Goal: Task Accomplishment & Management: Manage account settings

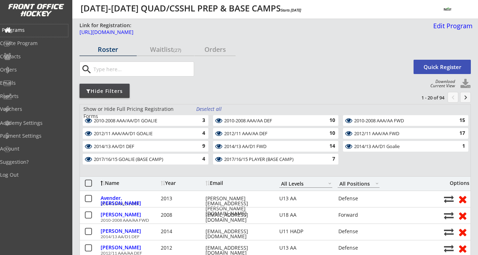
select select ""All Levels""
select select ""All Positions""
click at [27, 29] on div "Programs" at bounding box center [34, 30] width 64 height 5
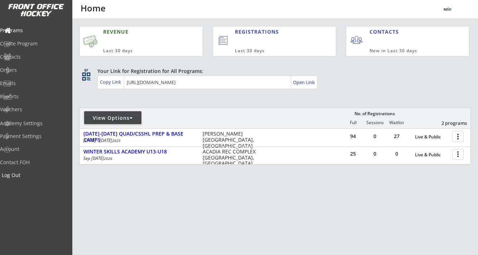
click at [25, 177] on div "Log Out" at bounding box center [34, 175] width 64 height 5
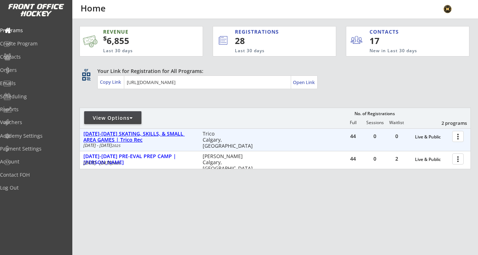
click at [163, 132] on div "[DATE]-[DATE] SKATING, SKILLS, & SMALL AREA GAMES | Trico Rec" at bounding box center [139, 137] width 112 height 12
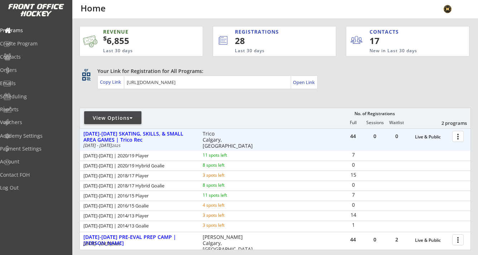
scroll to position [44, 0]
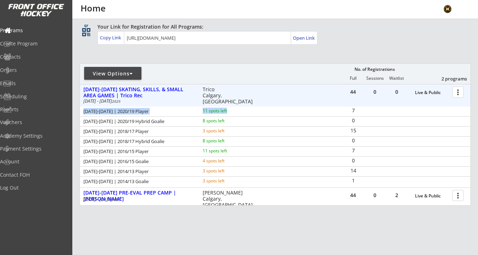
drag, startPoint x: 84, startPoint y: 110, endPoint x: 256, endPoint y: 114, distance: 171.9
click at [256, 114] on div "AUG 18-21 | 2020/19 Player 11 spots left" at bounding box center [173, 111] width 186 height 7
click at [463, 91] on div at bounding box center [459, 92] width 13 height 13
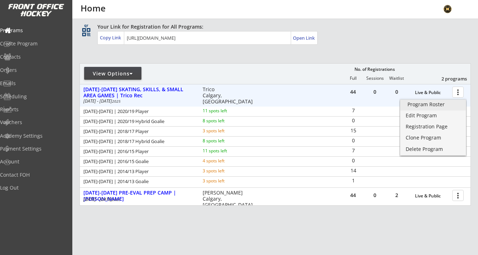
click at [446, 105] on div "Program Roster" at bounding box center [432, 104] width 51 height 5
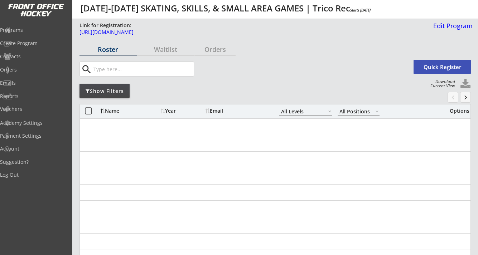
select select ""All Levels""
select select ""All Positions""
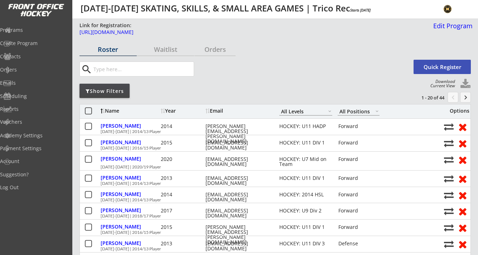
scroll to position [3, 0]
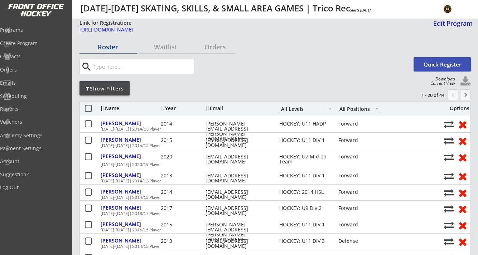
click at [464, 79] on button at bounding box center [465, 81] width 11 height 11
select select ""Player Info""
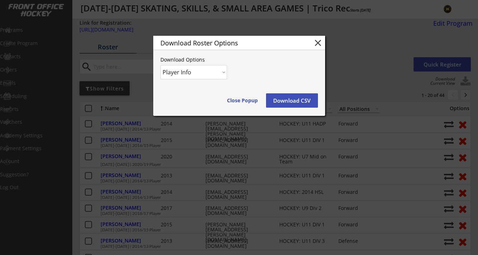
click at [295, 102] on button "Download CSV" at bounding box center [292, 100] width 52 height 14
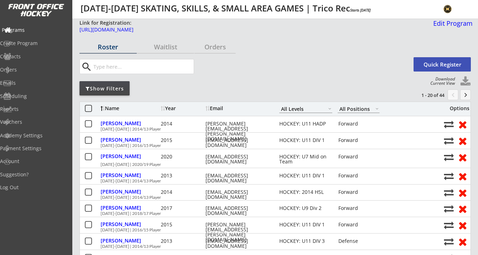
click at [37, 32] on div "Programs" at bounding box center [34, 30] width 64 height 5
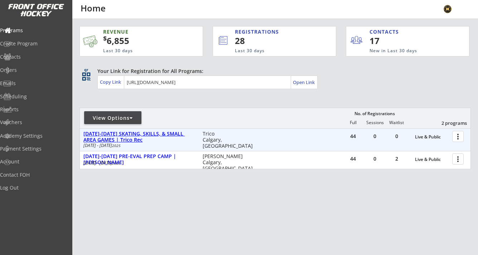
click at [162, 131] on div "[DATE]-[DATE] SKATING, SKILLS, & SMALL AREA GAMES | Trico Rec" at bounding box center [139, 137] width 112 height 12
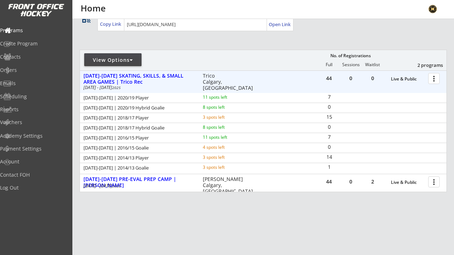
scroll to position [77, 0]
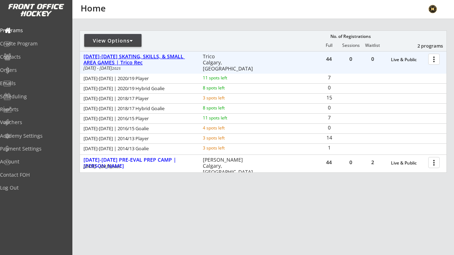
click at [177, 60] on div "[DATE]-[DATE] SKATING, SKILLS, & SMALL AREA GAMES | Trico Rec" at bounding box center [139, 60] width 112 height 12
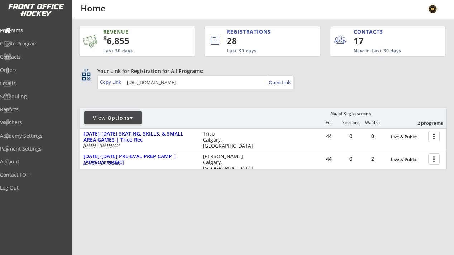
scroll to position [0, 0]
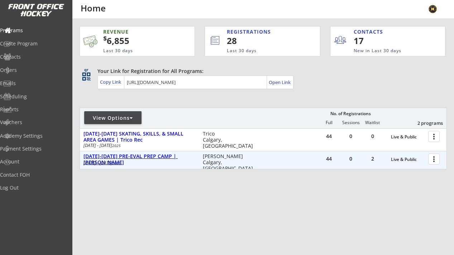
click at [167, 156] on div "[DATE]-[DATE] PRE-EVAL PREP CAMP | [PERSON_NAME]" at bounding box center [139, 160] width 112 height 12
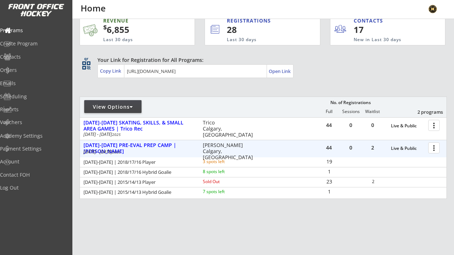
scroll to position [12, 0]
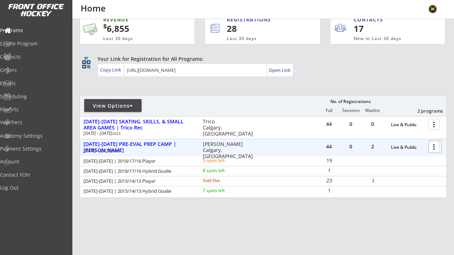
click at [434, 149] on div at bounding box center [435, 146] width 13 height 13
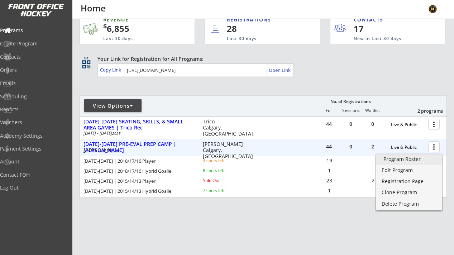
click at [416, 157] on div "Program Roster" at bounding box center [408, 159] width 51 height 5
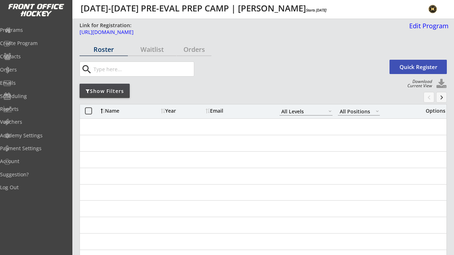
select select ""All Levels""
select select ""All Positions""
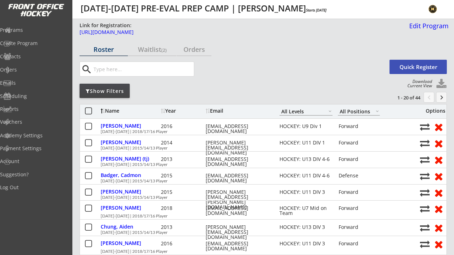
click at [440, 85] on button at bounding box center [441, 84] width 11 height 11
select select ""Player Info""
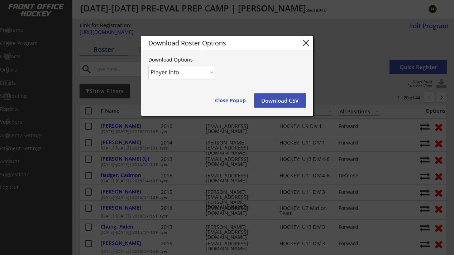
click at [294, 96] on button "Download CSV" at bounding box center [280, 100] width 52 height 14
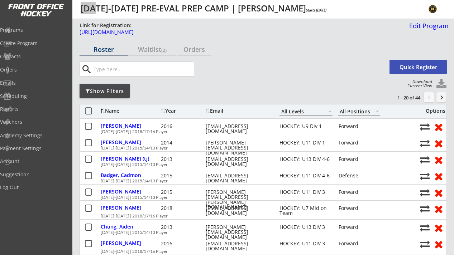
click at [308, 4] on div "Aug 25-29 PRE-EVAL PREP CAMP | Max Bell Starts Aug 25, 2025" at bounding box center [334, 9] width 669 height 11
click at [35, 29] on div "Programs" at bounding box center [34, 30] width 64 height 5
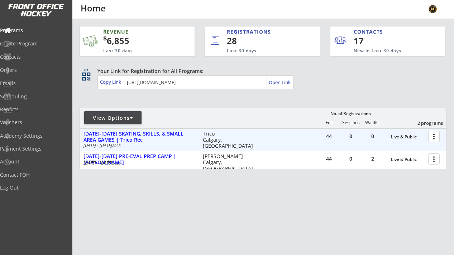
click at [435, 136] on div at bounding box center [435, 136] width 13 height 13
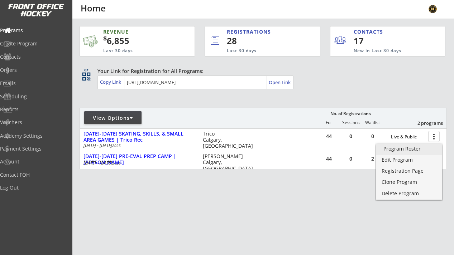
click at [416, 148] on div "Program Roster" at bounding box center [408, 148] width 51 height 5
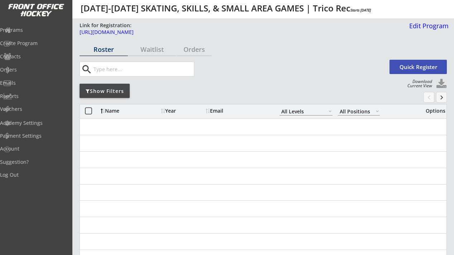
select select ""All Levels""
select select ""All Positions""
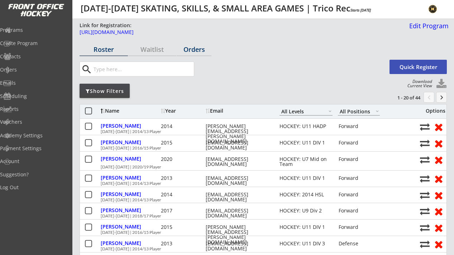
click at [193, 50] on div "Orders" at bounding box center [194, 49] width 35 height 6
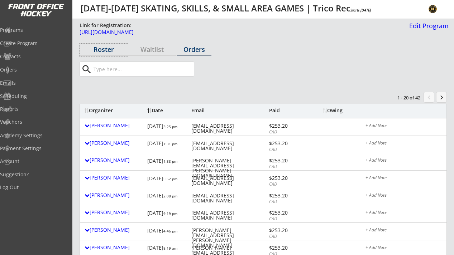
click at [103, 51] on div "Roster" at bounding box center [103, 49] width 48 height 6
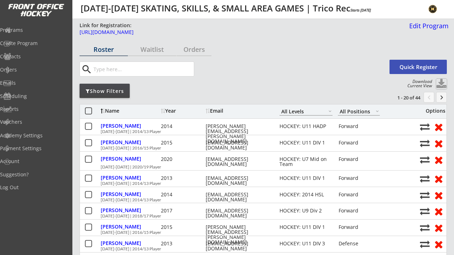
click at [438, 82] on button at bounding box center [441, 84] width 11 height 11
select select ""Player Info""
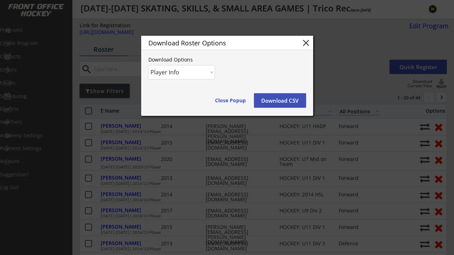
click at [276, 98] on button "Download CSV" at bounding box center [280, 100] width 52 height 14
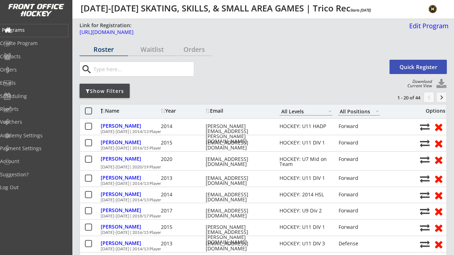
click at [35, 28] on div "Programs" at bounding box center [34, 30] width 64 height 5
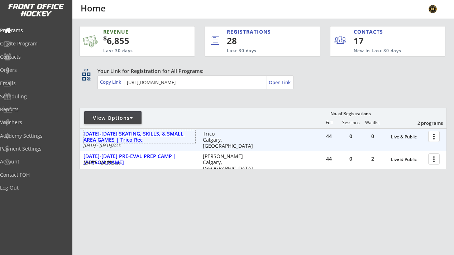
click at [153, 134] on div "[DATE]-[DATE] SKATING, SKILLS, & SMALL AREA GAMES | Trico Rec" at bounding box center [139, 137] width 112 height 12
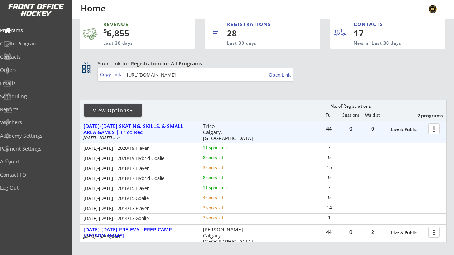
scroll to position [8, 0]
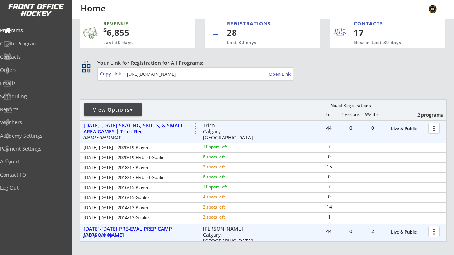
click at [148, 230] on div "[DATE]-[DATE] PRE-EVAL PREP CAMP | [PERSON_NAME]" at bounding box center [139, 232] width 112 height 12
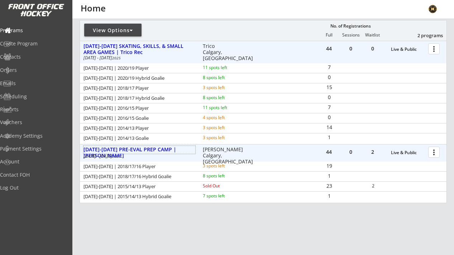
scroll to position [89, 0]
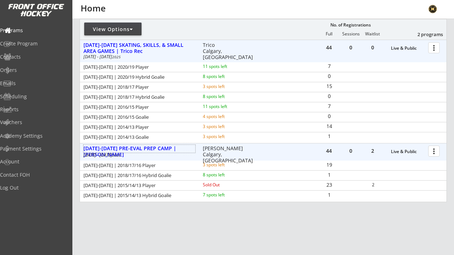
click at [436, 49] on div at bounding box center [435, 47] width 13 height 13
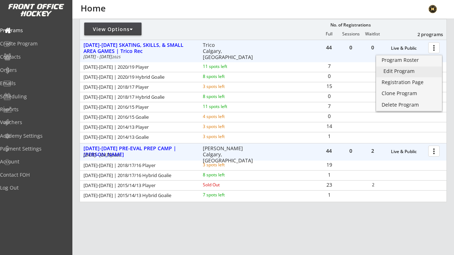
click at [411, 70] on div "Edit Program" at bounding box center [408, 71] width 51 height 5
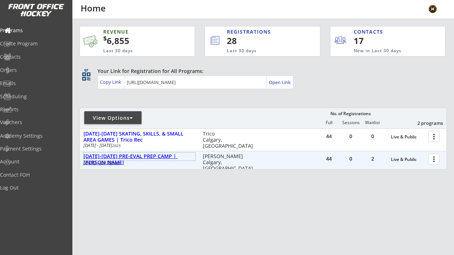
click at [165, 156] on div "[DATE]-[DATE] PRE-EVAL PREP CAMP | [PERSON_NAME]" at bounding box center [139, 160] width 112 height 12
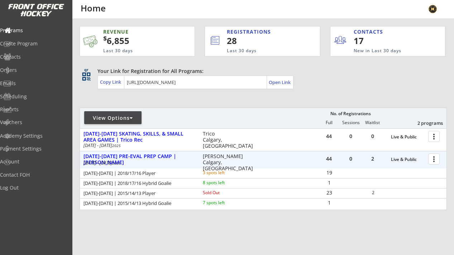
click at [434, 158] on div at bounding box center [435, 159] width 13 height 13
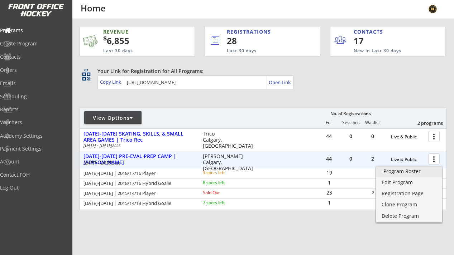
click at [421, 170] on div "Program Roster" at bounding box center [408, 171] width 51 height 5
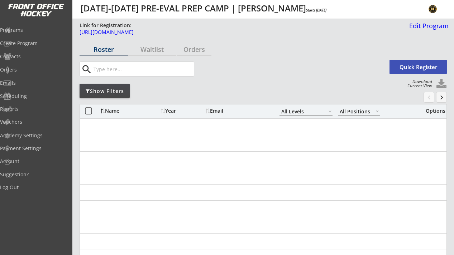
select select ""All Levels""
select select ""All Positions""
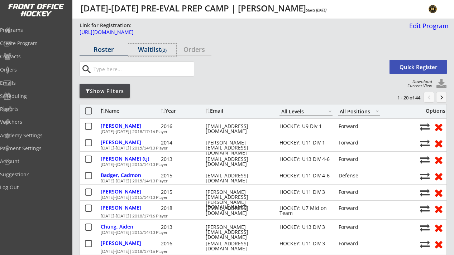
click at [151, 47] on div "Waitlist (2)" at bounding box center [152, 49] width 48 height 6
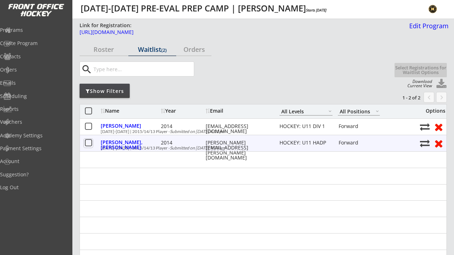
click at [90, 142] on button at bounding box center [88, 143] width 9 height 9
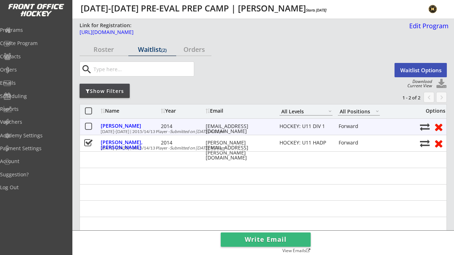
click at [90, 130] on button at bounding box center [88, 126] width 9 height 9
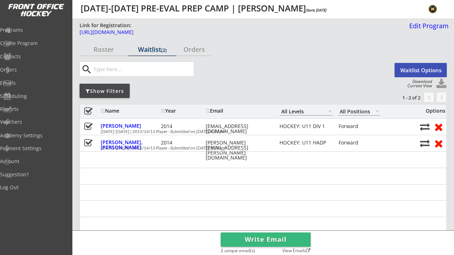
click at [408, 73] on button "Waitlist Options" at bounding box center [420, 70] width 52 height 14
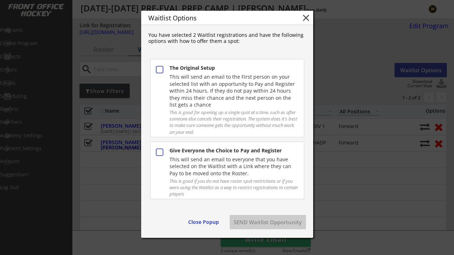
click at [254, 155] on div "Give Everyone the Choice to Pay and Register" at bounding box center [233, 151] width 128 height 8
click at [262, 220] on button "SEND Waitlist Opportunity" at bounding box center [268, 222] width 76 height 14
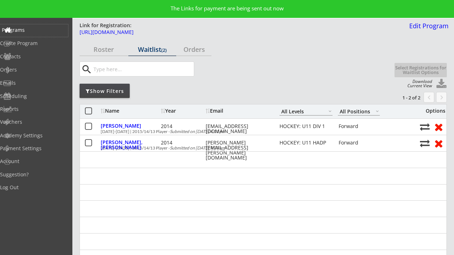
click at [31, 32] on div "Programs" at bounding box center [34, 30] width 64 height 5
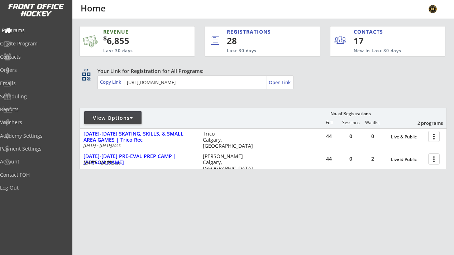
click at [26, 32] on div "Programs" at bounding box center [34, 30] width 64 height 5
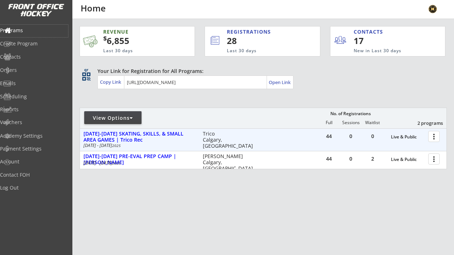
click at [435, 138] on div at bounding box center [435, 136] width 13 height 13
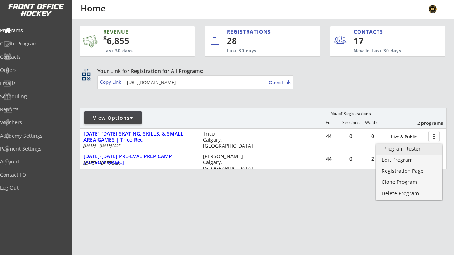
click at [418, 150] on div "Program Roster" at bounding box center [408, 148] width 51 height 5
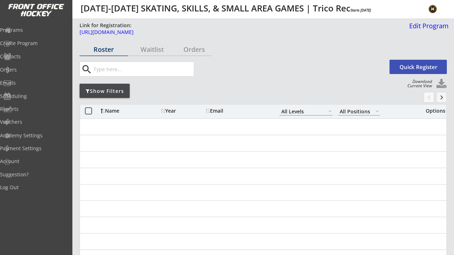
select select ""All Levels""
select select ""All Positions""
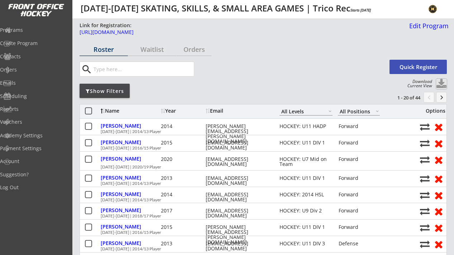
click at [443, 84] on button at bounding box center [441, 84] width 11 height 11
select select ""Player Info""
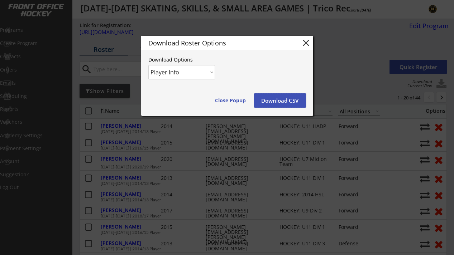
click at [280, 99] on button "Download CSV" at bounding box center [280, 100] width 52 height 14
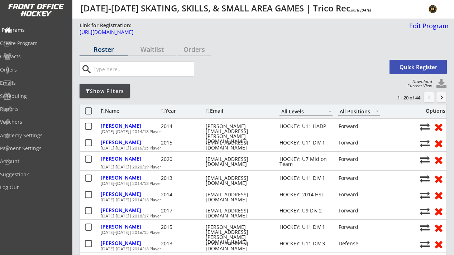
click at [31, 29] on div "Programs" at bounding box center [34, 30] width 64 height 5
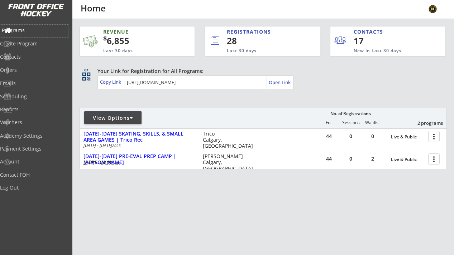
click at [20, 28] on div "Programs" at bounding box center [34, 30] width 64 height 5
click at [31, 32] on div "Programs" at bounding box center [34, 30] width 64 height 5
click at [32, 30] on div "Programs" at bounding box center [34, 30] width 64 height 5
click at [29, 189] on div "Log Out" at bounding box center [34, 187] width 64 height 5
